Goal: Task Accomplishment & Management: Manage account settings

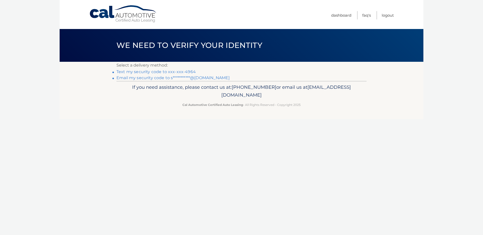
click at [139, 71] on link "Text my security code to xxx-xxx-4964" at bounding box center [155, 71] width 79 height 5
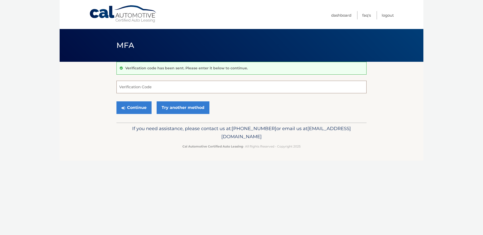
click at [132, 87] on input "Verification Code" at bounding box center [241, 87] width 250 height 13
type input "393881"
click at [134, 105] on button "Continue" at bounding box center [133, 108] width 35 height 13
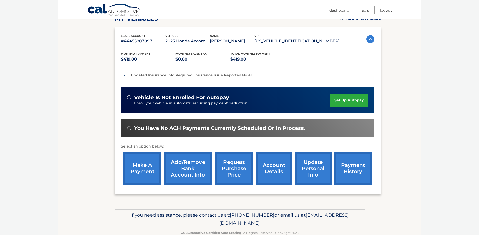
scroll to position [78, 0]
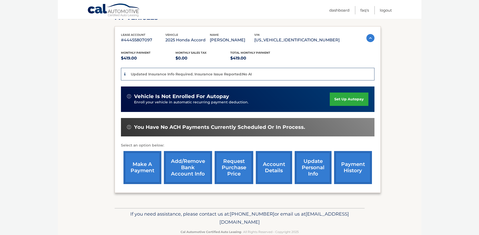
click at [146, 167] on link "make a payment" at bounding box center [143, 167] width 38 height 33
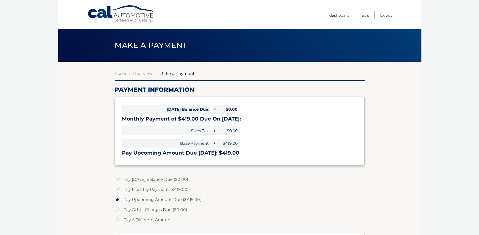
select select "OGMwNmUwMTEtZTBhZS00ODE5LTg5ODktNDQ1OTVmY2ZkY2Y2"
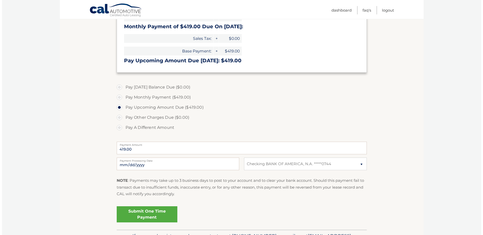
scroll to position [96, 0]
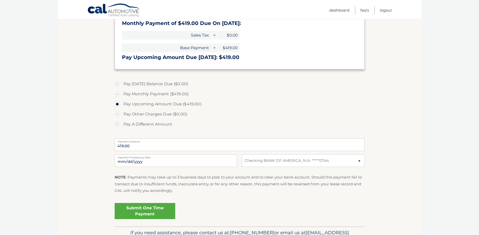
click at [142, 210] on link "Submit One Time Payment" at bounding box center [145, 211] width 61 height 16
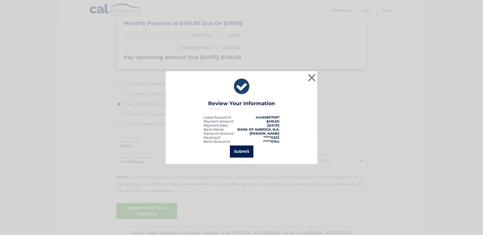
click at [240, 153] on button "Submit" at bounding box center [241, 152] width 23 height 12
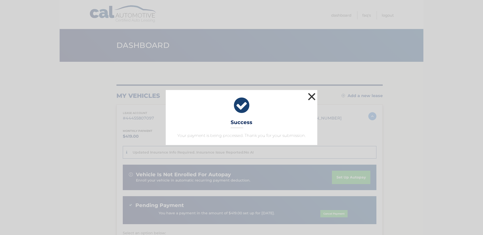
click at [312, 95] on button "×" at bounding box center [312, 97] width 10 height 10
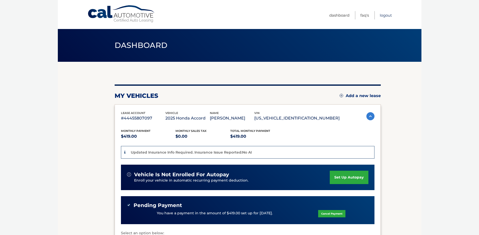
click at [388, 15] on link "Logout" at bounding box center [386, 15] width 12 height 8
